Goal: Information Seeking & Learning: Learn about a topic

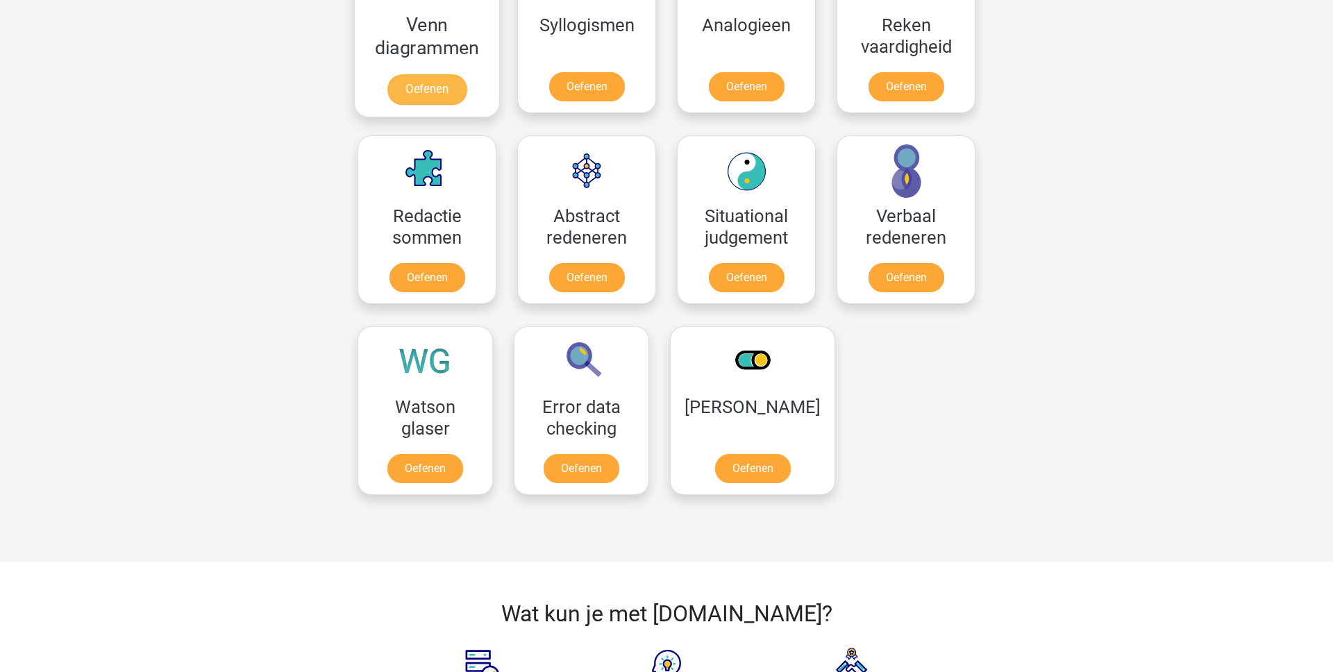
scroll to position [856, 0]
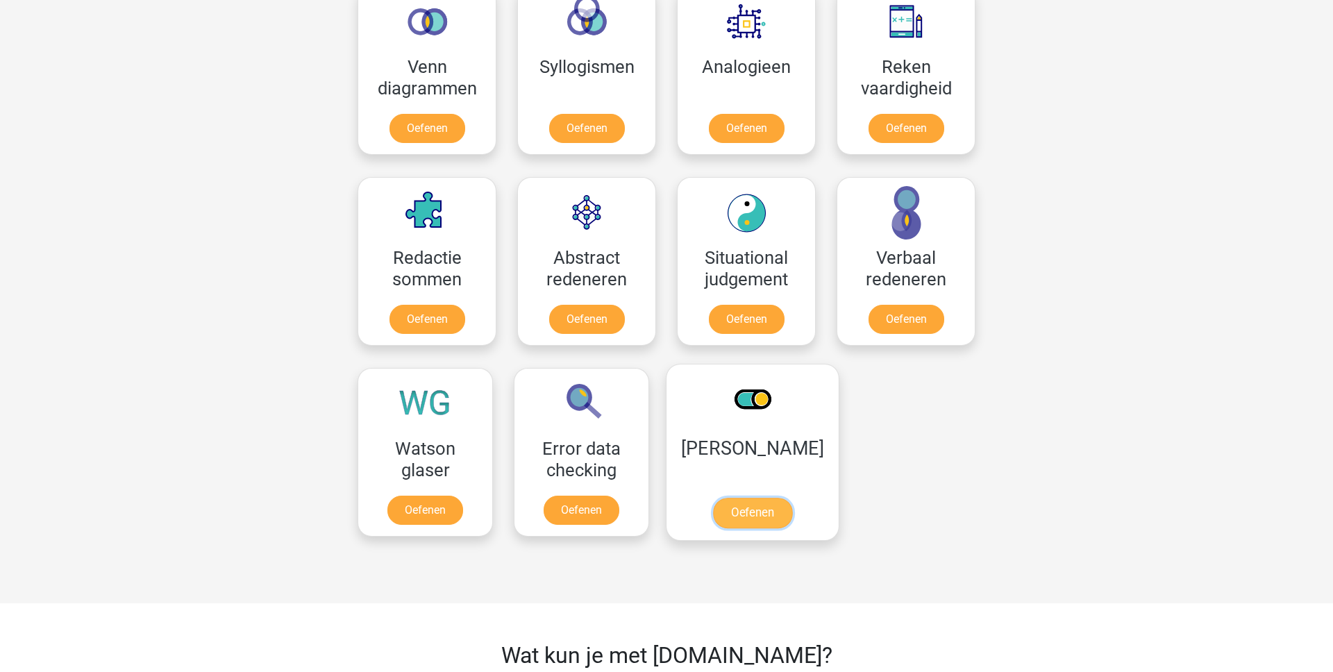
click at [749, 498] on link "Oefenen" at bounding box center [752, 513] width 79 height 31
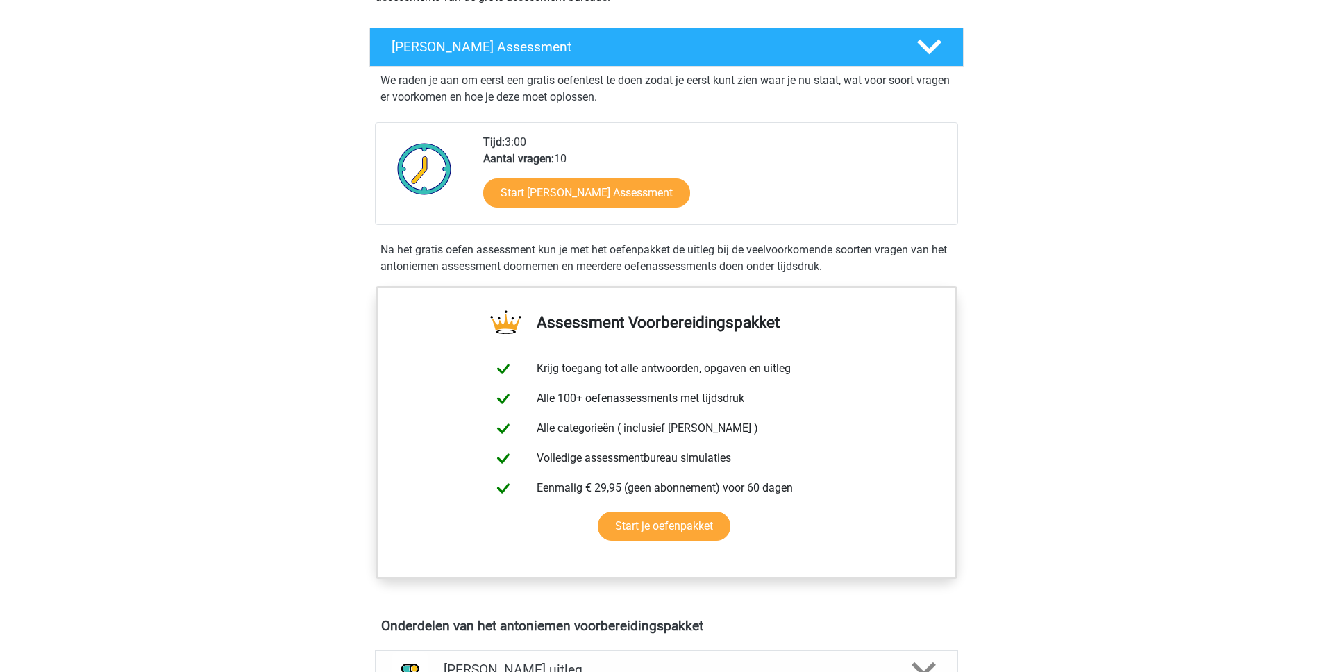
scroll to position [258, 0]
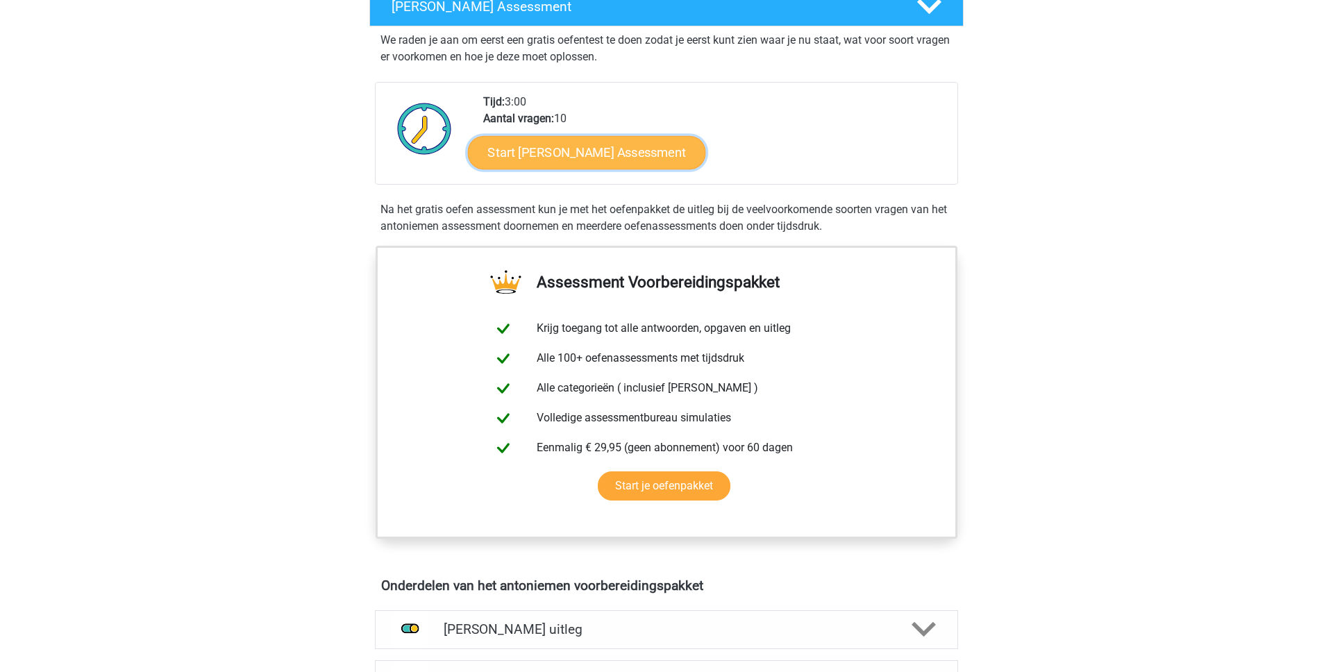
click at [599, 155] on link "Start [PERSON_NAME] Assessment" at bounding box center [587, 151] width 238 height 33
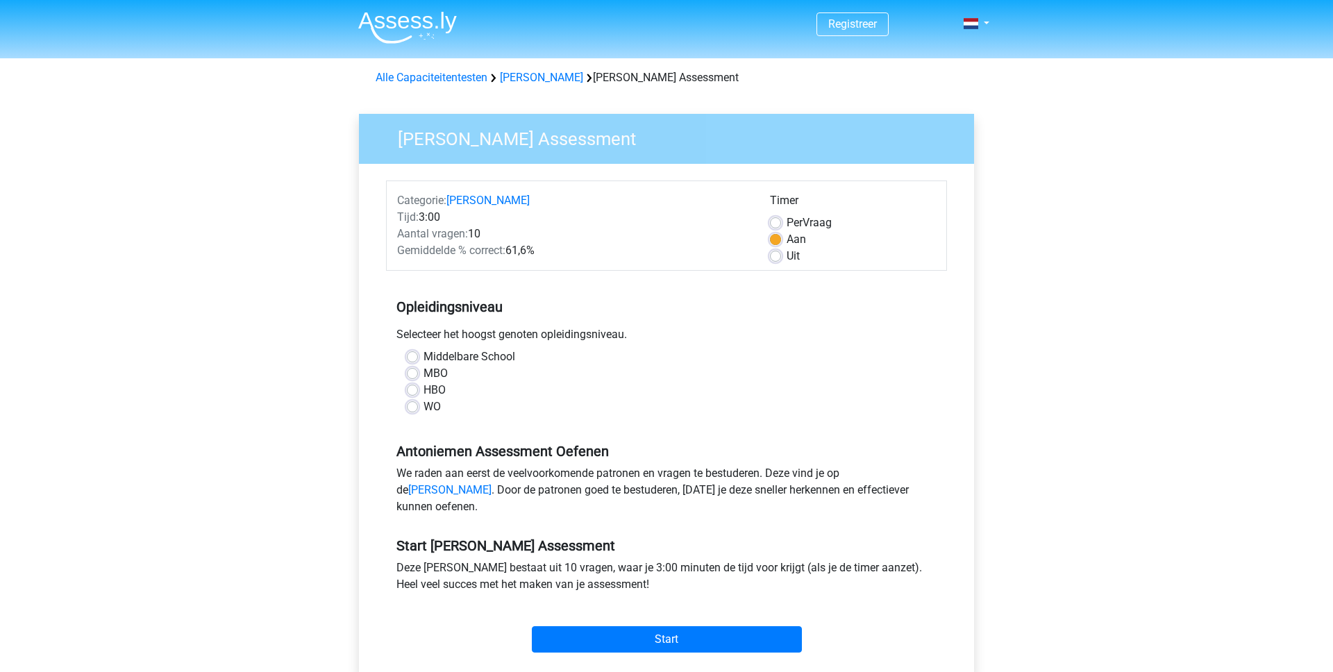
scroll to position [5, 0]
